Goal: Task Accomplishment & Management: Manage account settings

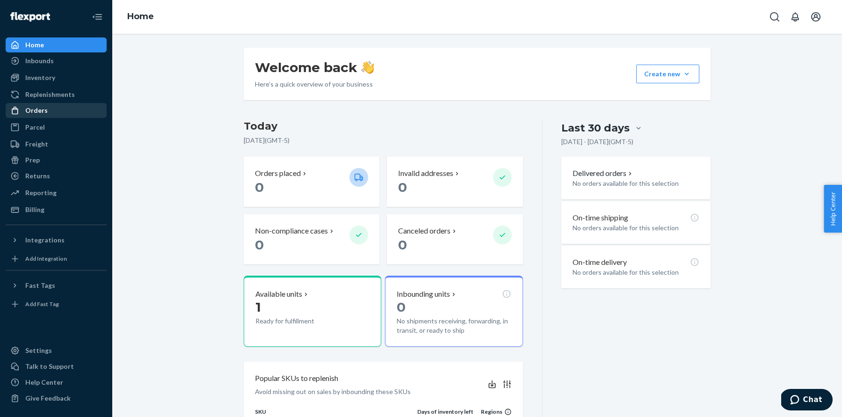
click at [73, 112] on div "Orders" at bounding box center [56, 110] width 99 height 13
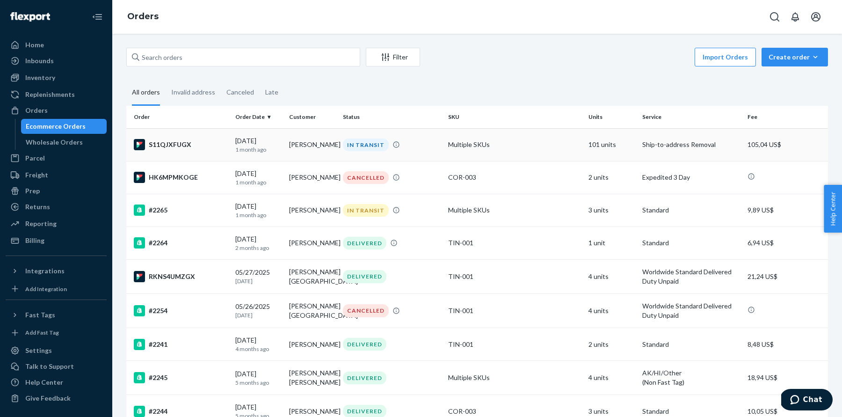
click at [279, 146] on p "1 month ago" at bounding box center [258, 149] width 46 height 8
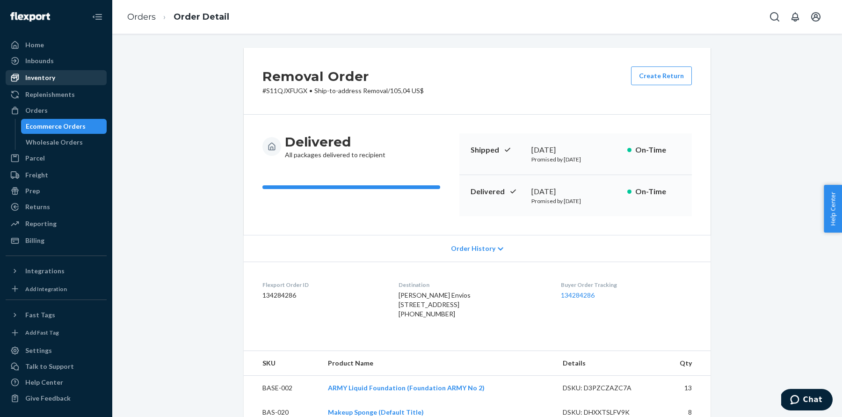
click at [56, 83] on div "Inventory" at bounding box center [56, 77] width 99 height 13
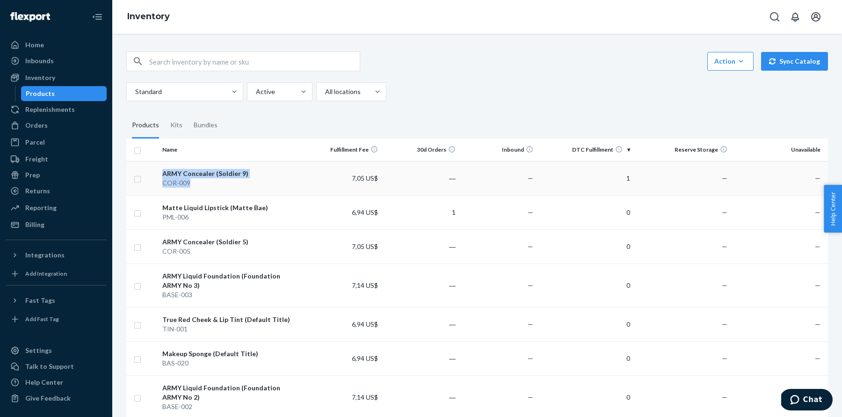
drag, startPoint x: 199, startPoint y: 183, endPoint x: 149, endPoint y: 178, distance: 50.8
click at [149, 178] on tr "ARMY Concealer (Soldier 9) COR-009 7,05 US$ ― — 1 — —" at bounding box center [477, 178] width 702 height 34
copy tr "ARMY Concealer (Soldier 9) COR-009"
click at [66, 222] on div "Billing" at bounding box center [56, 224] width 99 height 13
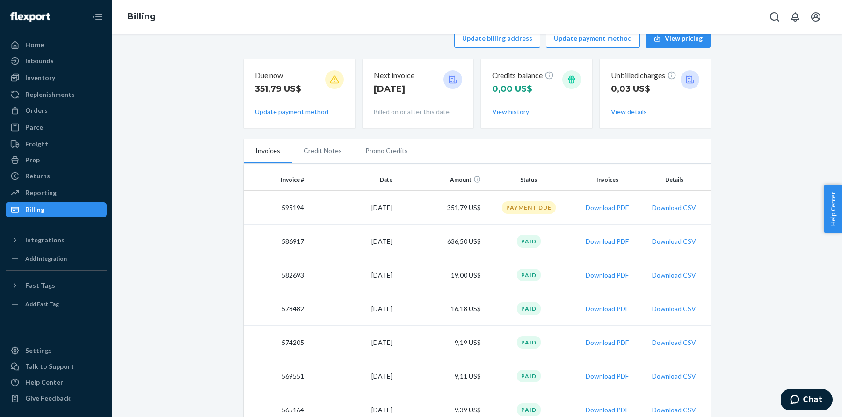
scroll to position [22, 0]
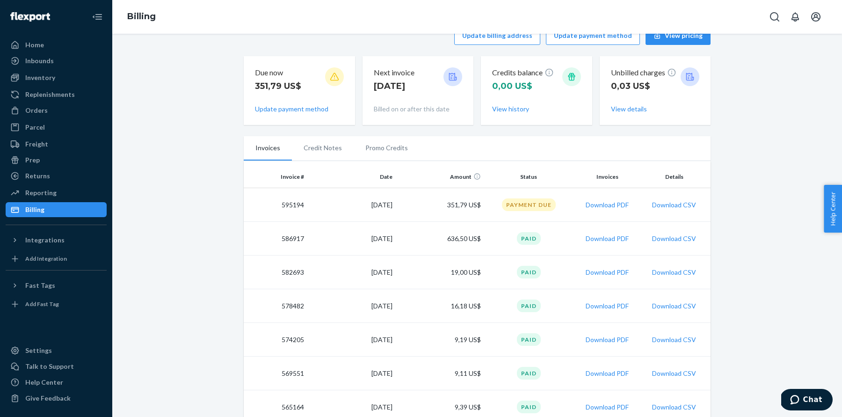
click at [536, 241] on div "Paid" at bounding box center [529, 238] width 24 height 13
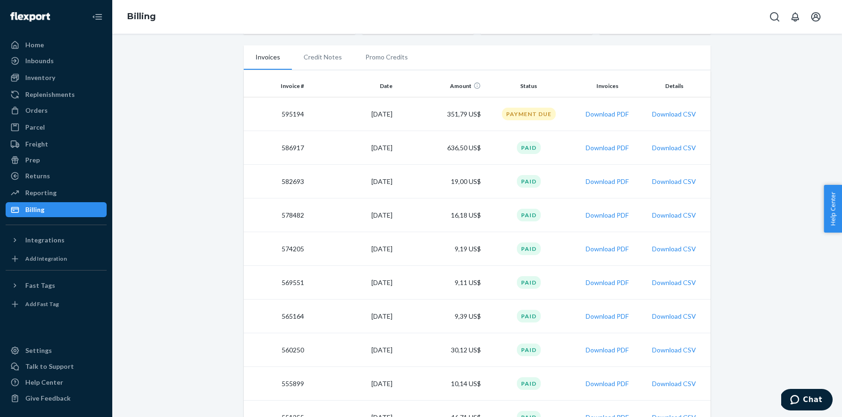
scroll to position [117, 0]
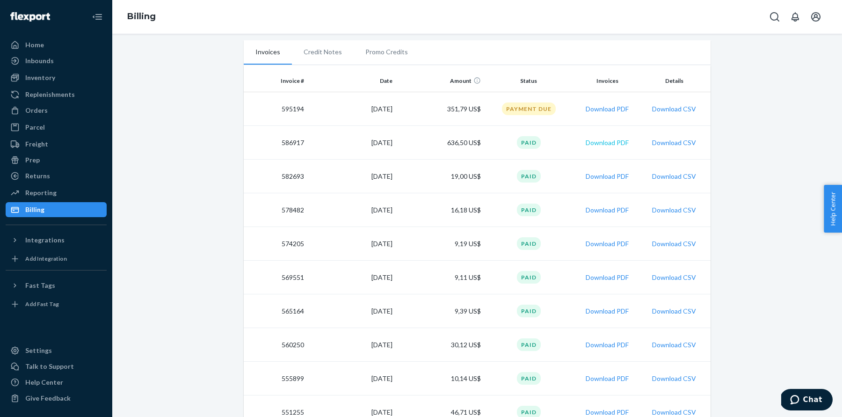
click at [610, 138] on button "Download PDF" at bounding box center [607, 142] width 43 height 9
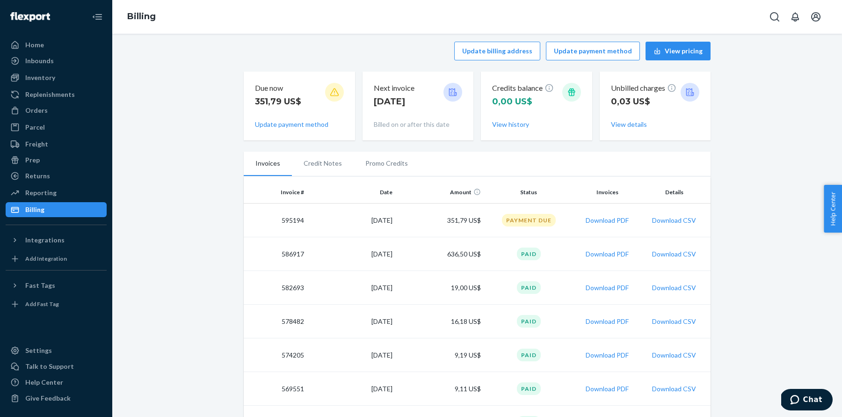
scroll to position [0, 0]
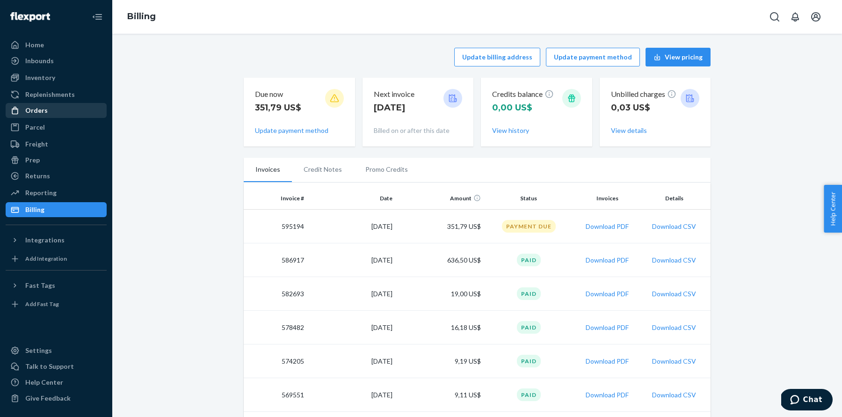
click at [46, 108] on div "Orders" at bounding box center [56, 110] width 99 height 13
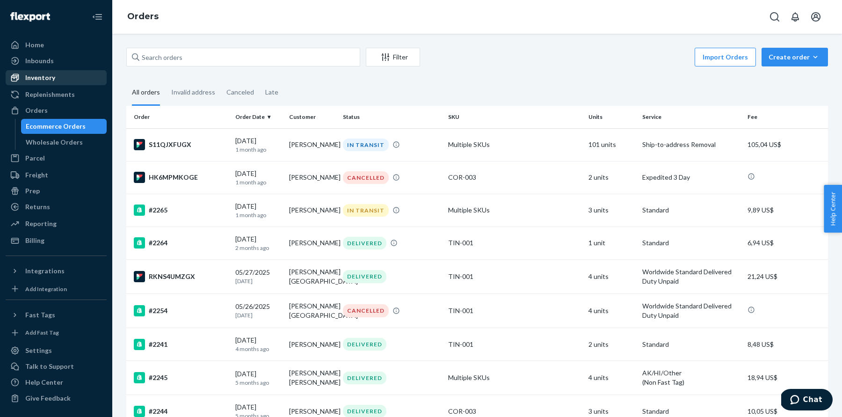
click at [90, 76] on div "Inventory" at bounding box center [56, 77] width 99 height 13
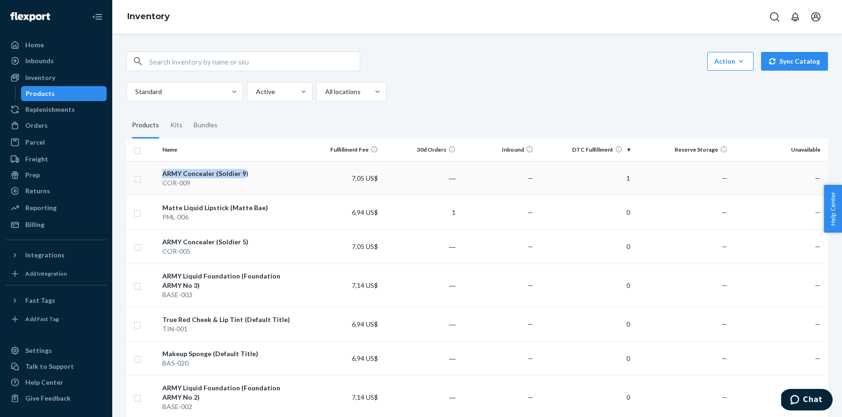
drag, startPoint x: 243, startPoint y: 173, endPoint x: 157, endPoint y: 174, distance: 85.6
click at [157, 174] on tr "ARMY Concealer (Soldier 9) COR-009 7,05 US$ ― — 1 — —" at bounding box center [477, 178] width 702 height 34
click at [158, 174] on td at bounding box center [142, 178] width 32 height 34
drag, startPoint x: 164, startPoint y: 172, endPoint x: 252, endPoint y: 172, distance: 87.9
click at [252, 172] on div "ARMY Concealer (Soldier 9)" at bounding box center [231, 173] width 138 height 9
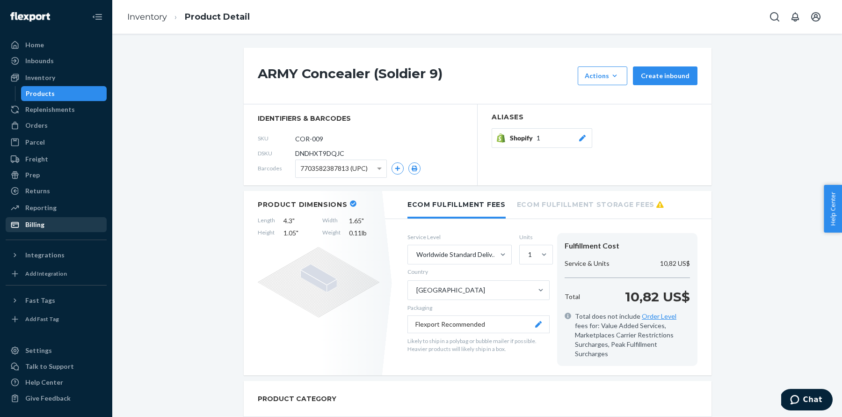
click at [57, 223] on div "Billing" at bounding box center [56, 224] width 99 height 13
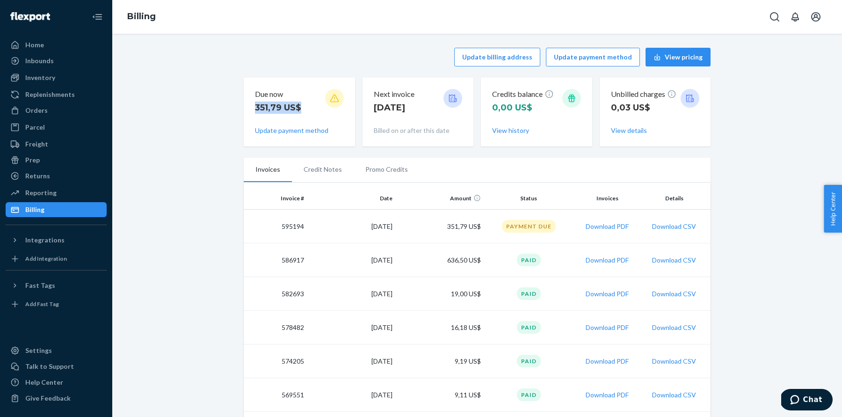
drag, startPoint x: 307, startPoint y: 107, endPoint x: 249, endPoint y: 108, distance: 58.0
click at [249, 108] on div "Due now 351,79 US$ Update payment method" at bounding box center [299, 112] width 111 height 69
copy p "351,79 US$"
click at [49, 349] on div "Settings" at bounding box center [56, 350] width 99 height 13
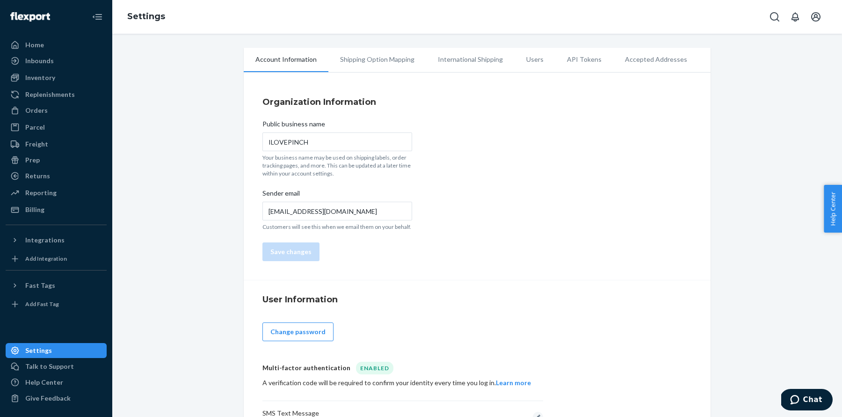
click at [381, 58] on li "Shipping Option Mapping" at bounding box center [377, 59] width 98 height 23
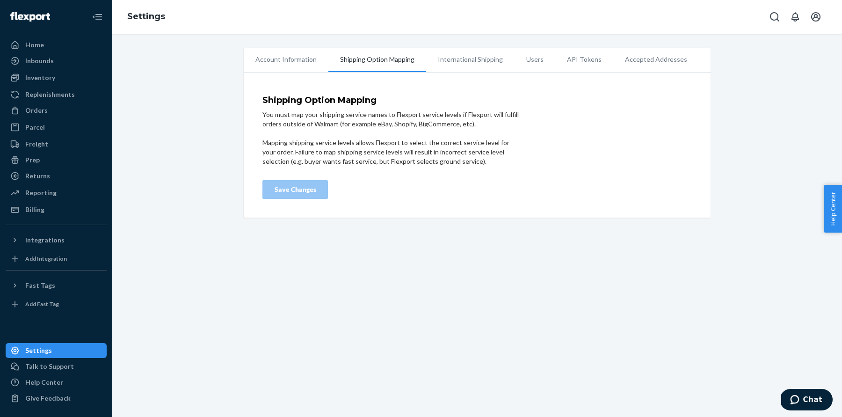
click at [484, 59] on li "International Shipping" at bounding box center [470, 59] width 88 height 23
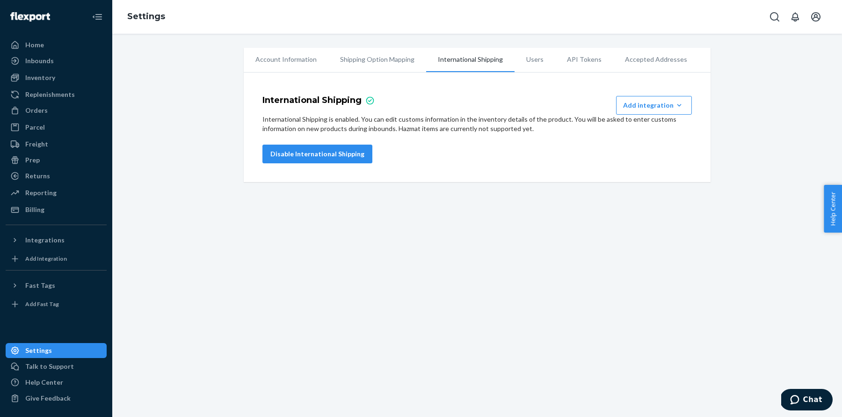
click at [276, 56] on li "Account Information" at bounding box center [286, 59] width 85 height 23
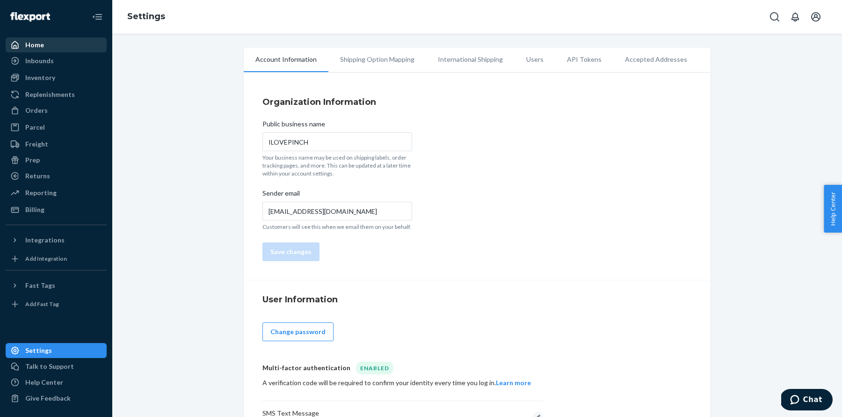
click at [34, 49] on div "Home" at bounding box center [34, 44] width 19 height 9
